Goal: Check status: Verify the current state of an ongoing process or item

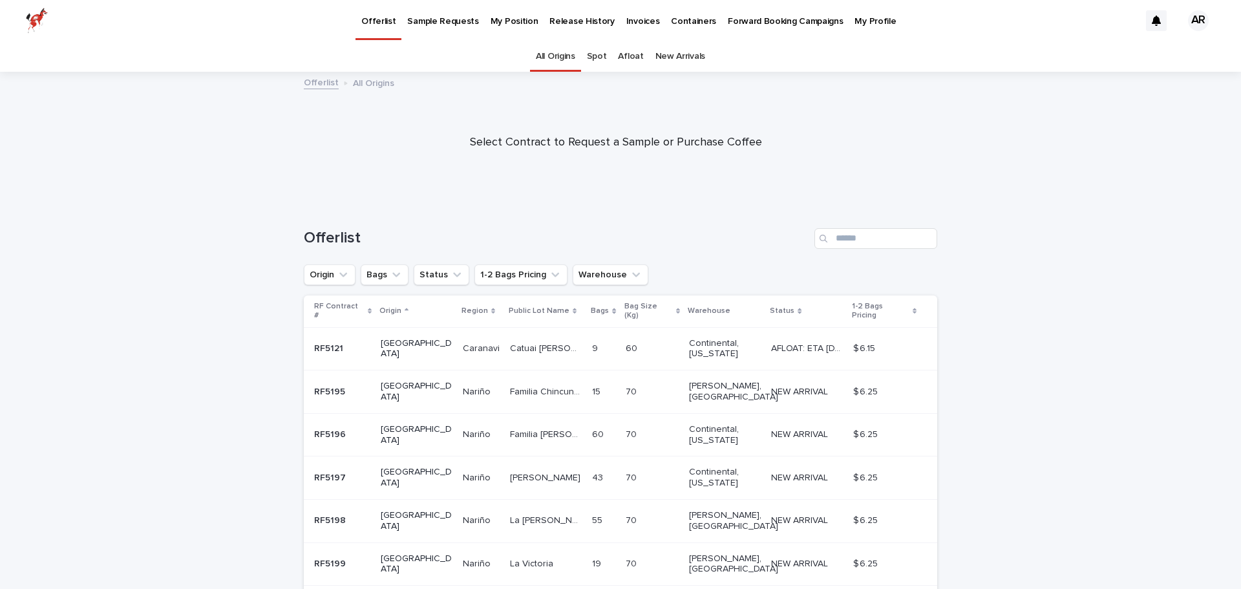
click at [854, 21] on p "My Profile" at bounding box center [874, 13] width 41 height 27
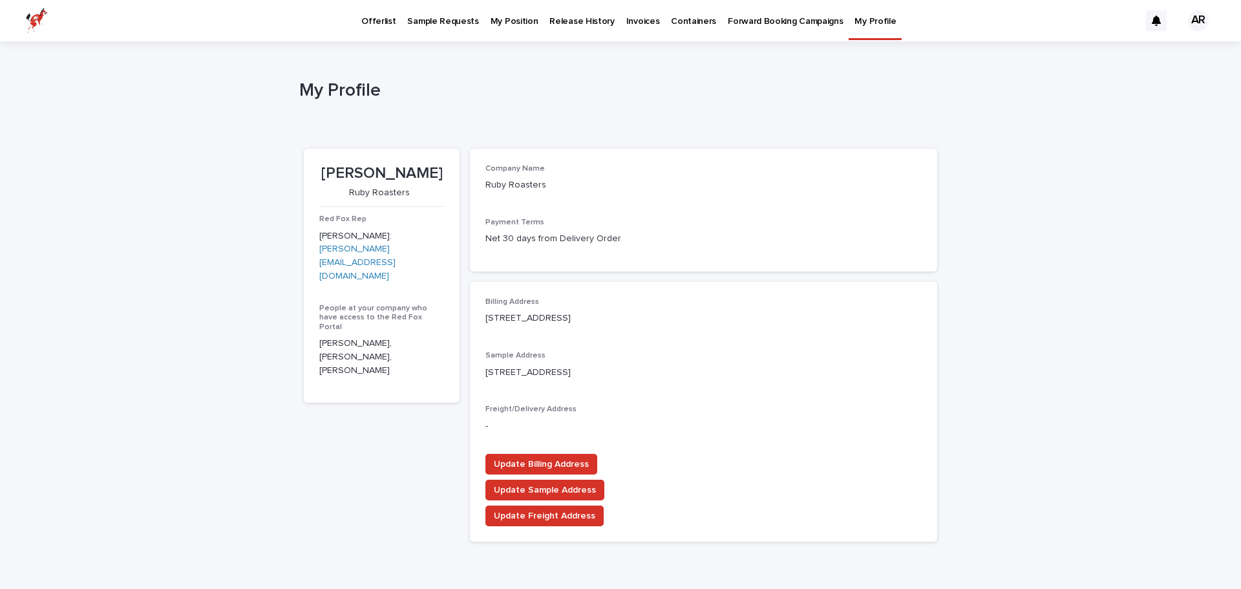
click at [414, 21] on p "Sample Requests" at bounding box center [442, 13] width 71 height 27
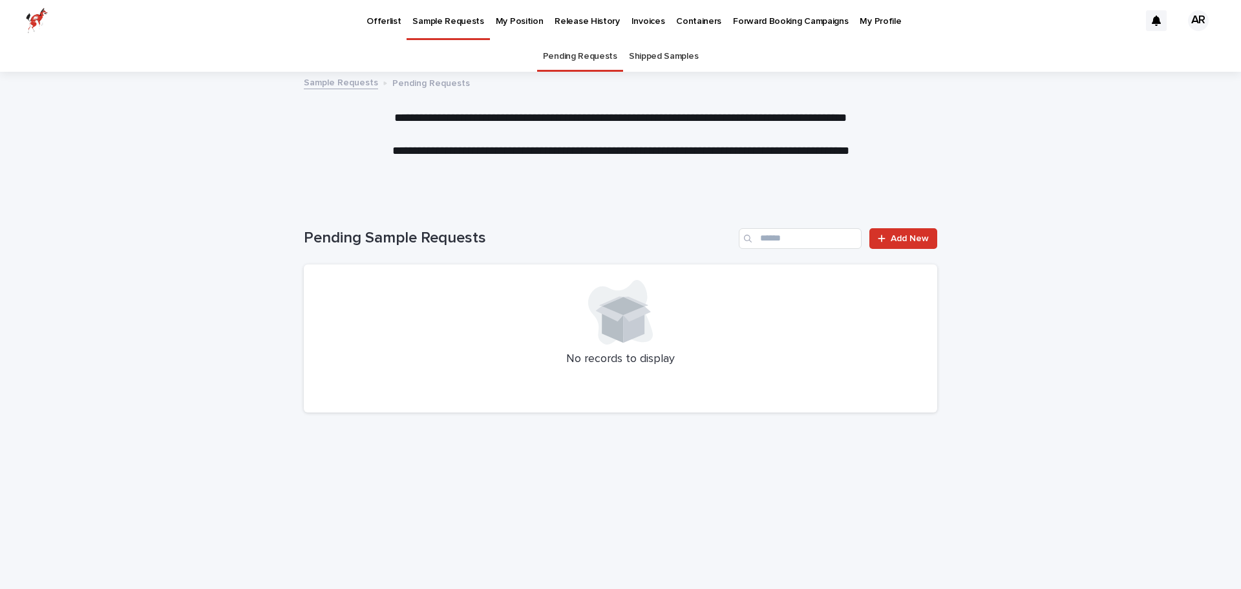
click at [600, 33] on link "Release History" at bounding box center [587, 20] width 76 height 40
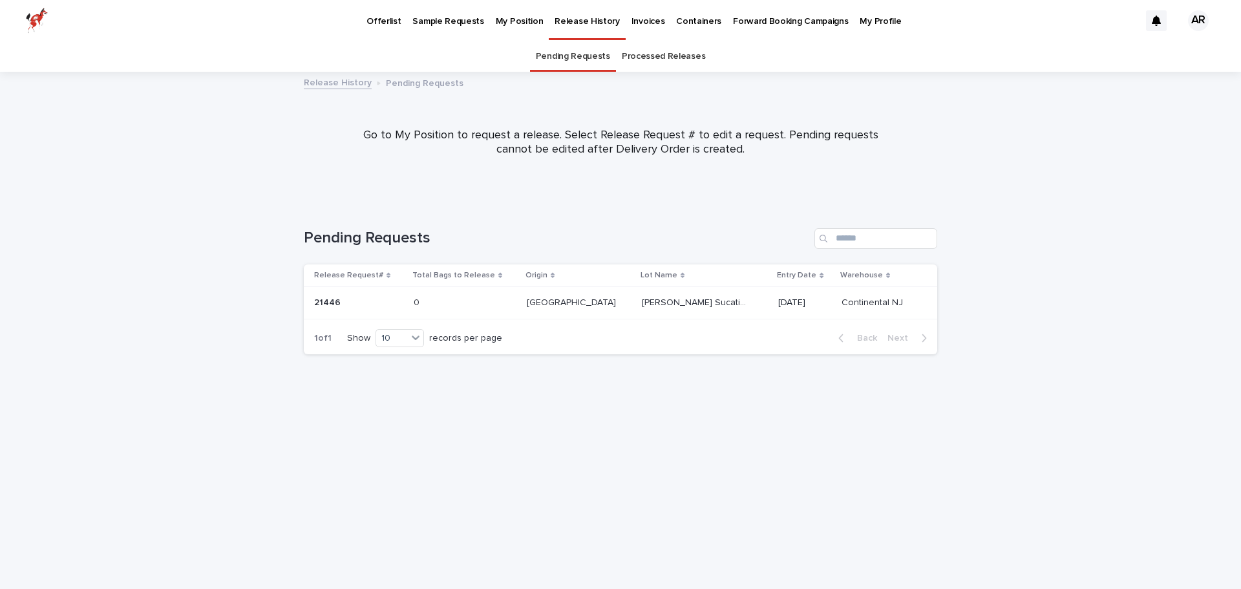
click at [596, 26] on p "Release History" at bounding box center [586, 13] width 65 height 27
click at [658, 57] on link "Processed Releases" at bounding box center [663, 56] width 83 height 30
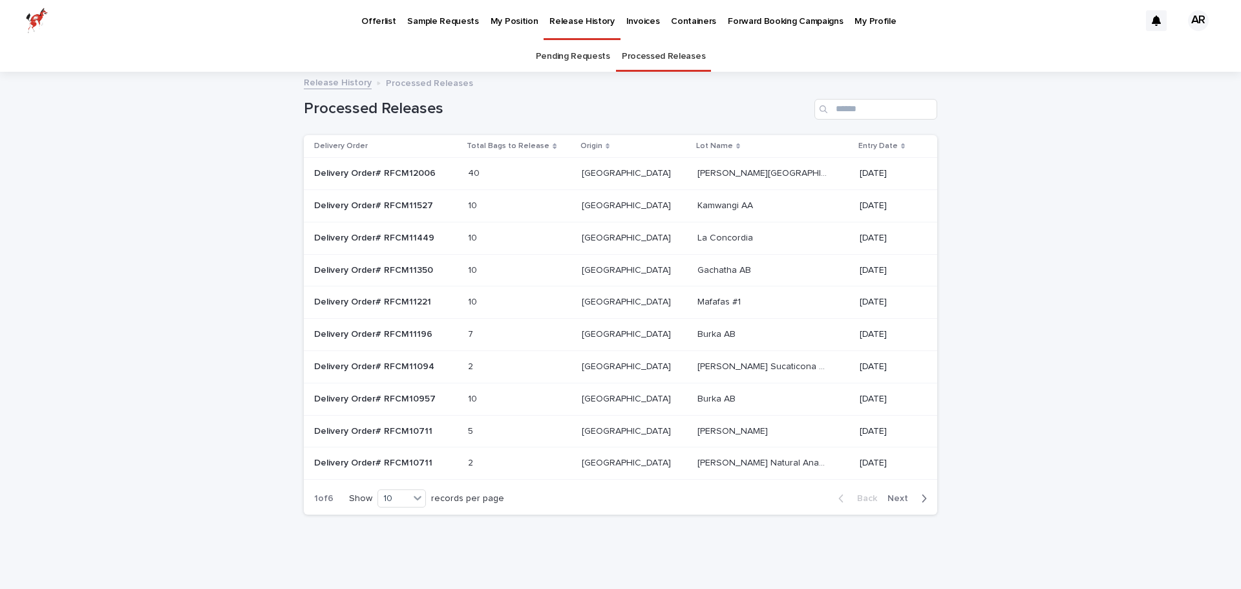
click at [692, 185] on td "[PERSON_NAME][GEOGRAPHIC_DATA][PERSON_NAME][GEOGRAPHIC_DATA]" at bounding box center [773, 174] width 162 height 32
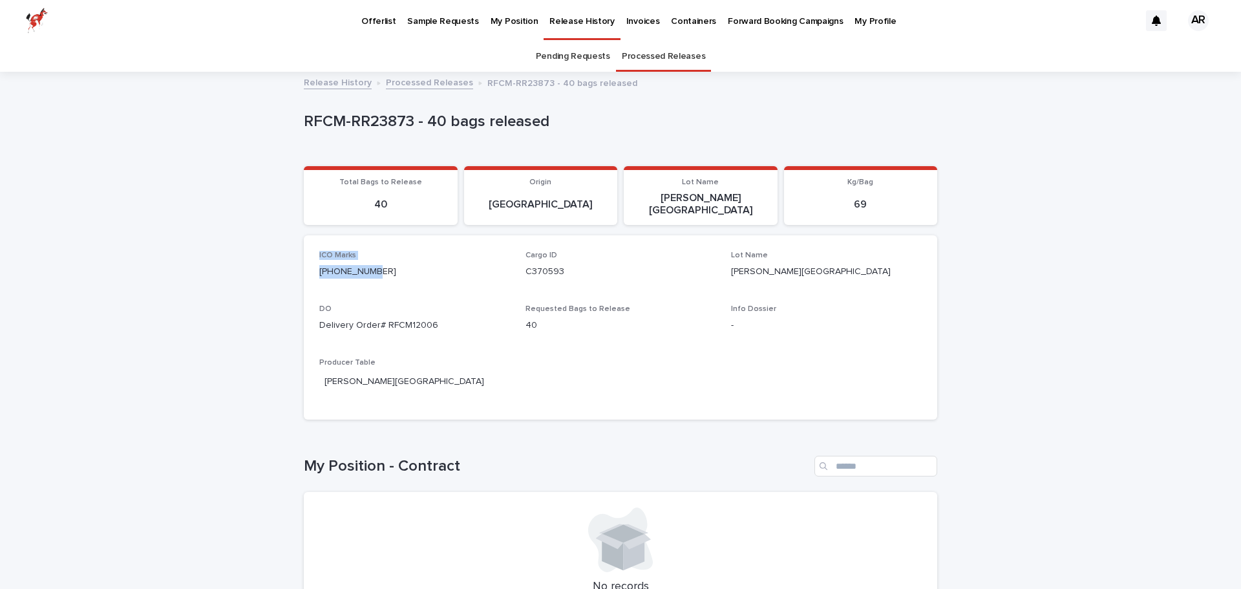
drag, startPoint x: 404, startPoint y: 263, endPoint x: 269, endPoint y: 249, distance: 136.4
click at [269, 249] on div "Loading... Saving… Loading... Saving… RFCM-RR23873 - 40 bags released RFCM-RR23…" at bounding box center [620, 394] width 1241 height 642
copy div "ICO Marks [PHONE_NUMBER]"
